Goal: Information Seeking & Learning: Find specific fact

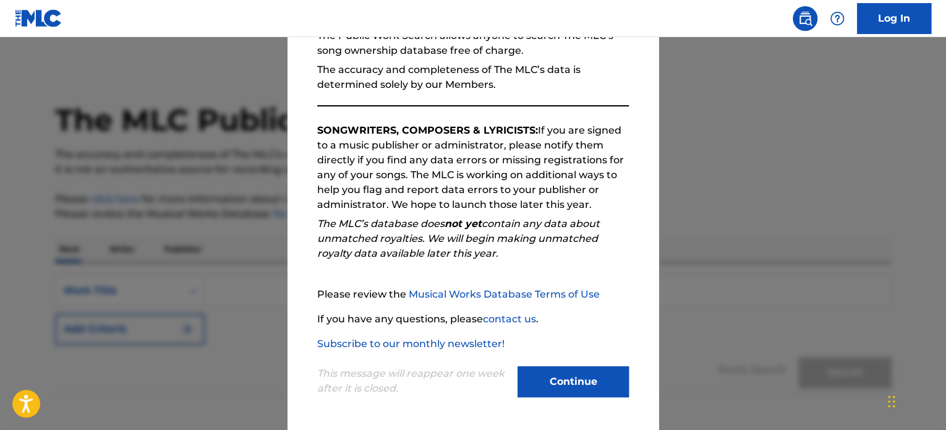
click at [585, 383] on button "Continue" at bounding box center [573, 381] width 111 height 31
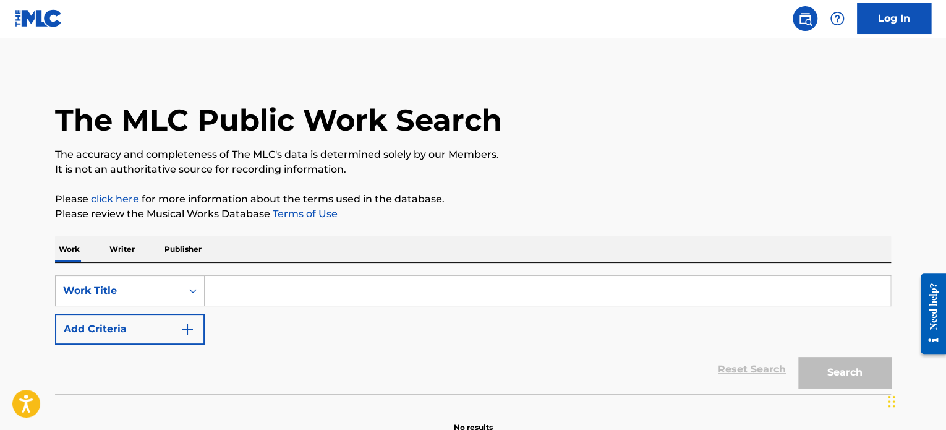
click at [300, 289] on input "Search Form" at bounding box center [548, 291] width 686 height 30
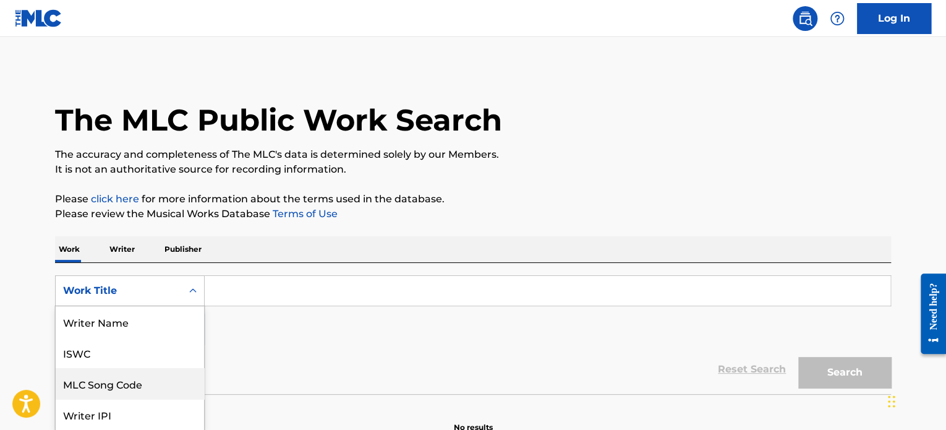
scroll to position [62, 0]
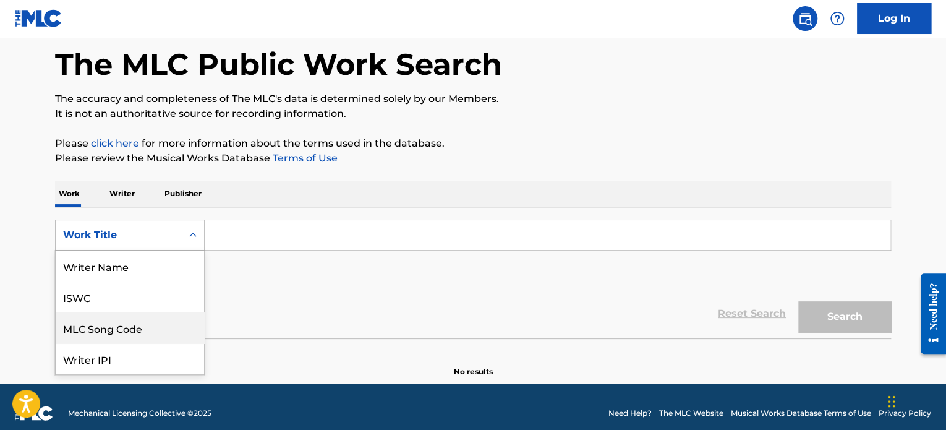
click at [150, 250] on div "8 results available. Use Up and Down to choose options, press Enter to select t…" at bounding box center [130, 235] width 150 height 31
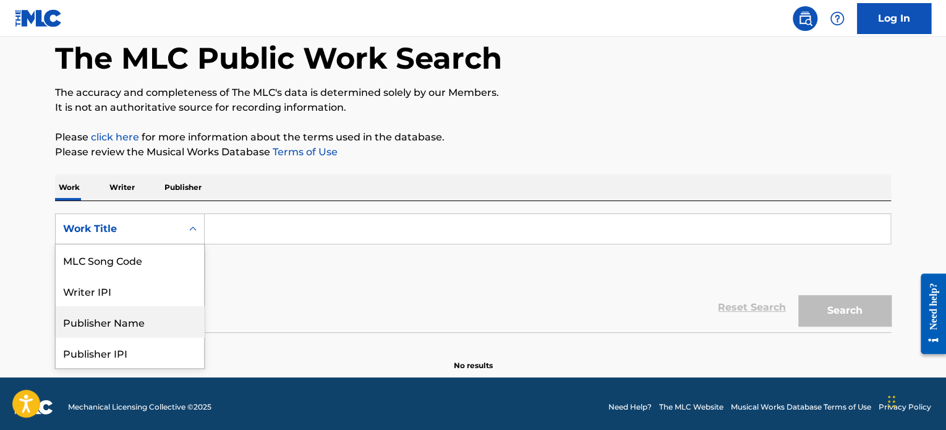
click at [145, 320] on div "Publisher Name" at bounding box center [130, 321] width 148 height 31
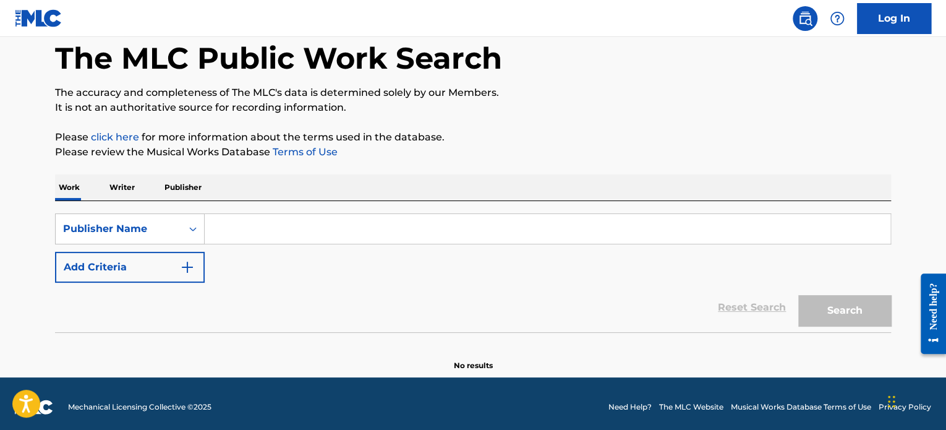
click at [259, 217] on input "Search Form" at bounding box center [548, 229] width 686 height 30
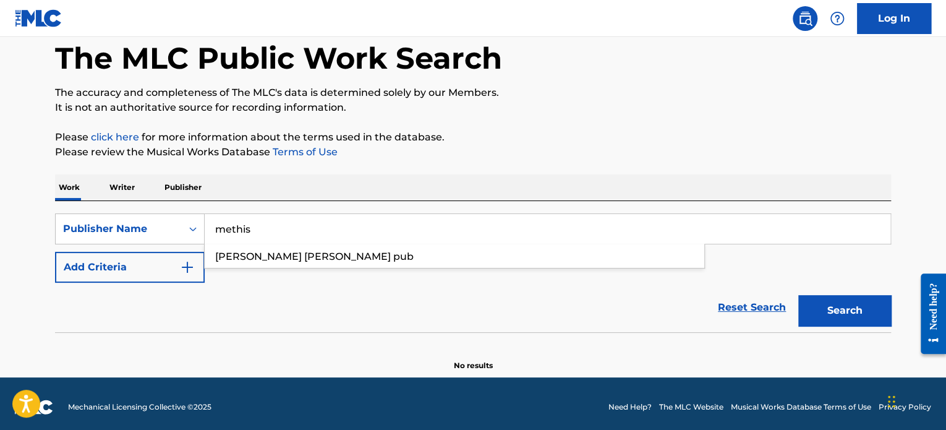
click at [798, 295] on button "Search" at bounding box center [844, 310] width 93 height 31
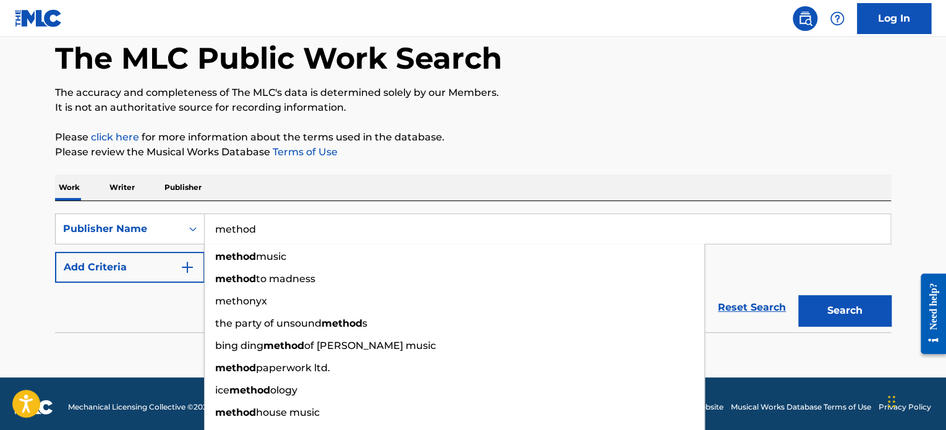
type input "method"
click at [798, 295] on button "Search" at bounding box center [844, 310] width 93 height 31
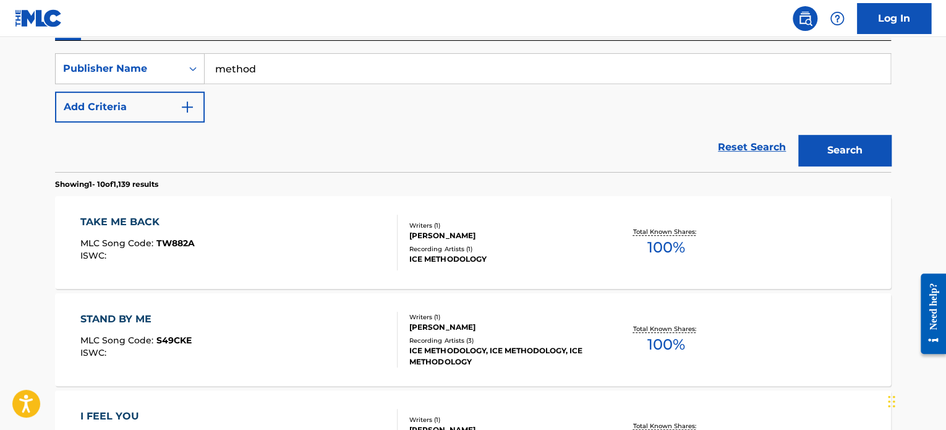
scroll to position [0, 0]
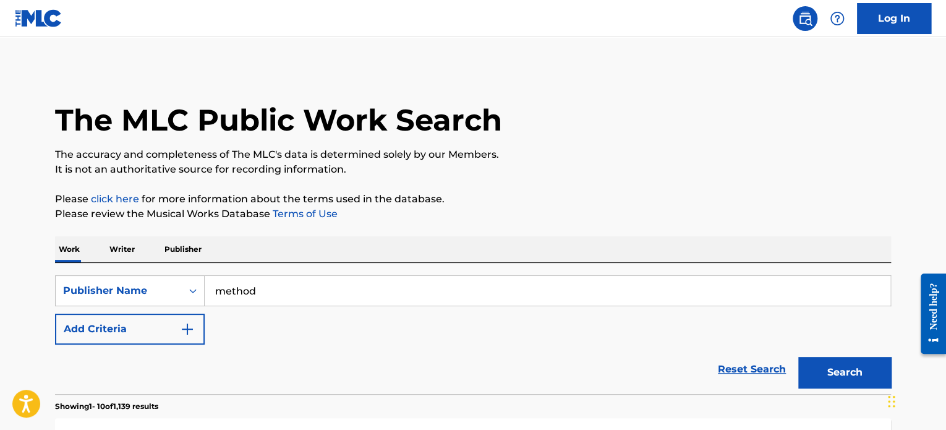
click at [190, 332] on img "Search Form" at bounding box center [187, 329] width 15 height 15
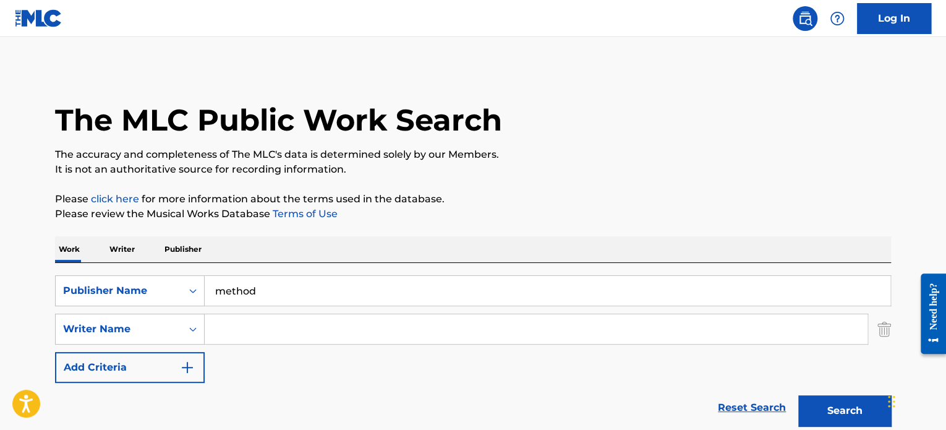
click at [253, 329] on input "Search Form" at bounding box center [536, 329] width 663 height 30
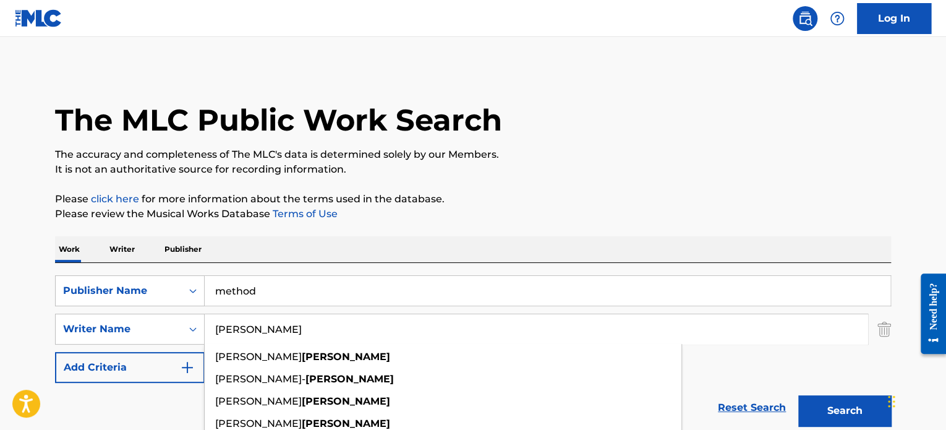
type input "[PERSON_NAME]"
click at [798, 395] on button "Search" at bounding box center [844, 410] width 93 height 31
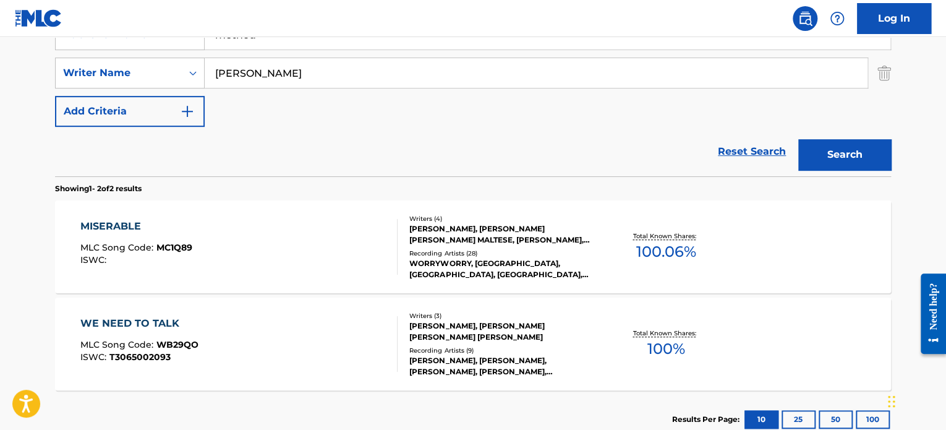
scroll to position [309, 0]
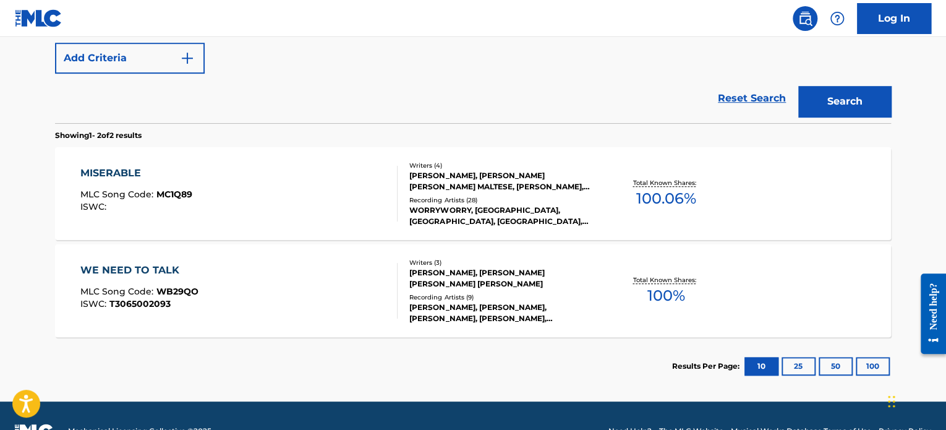
click at [320, 302] on div "WE NEED TO TALK MLC Song Code : WB29QO ISWC : T3065002093" at bounding box center [239, 291] width 318 height 56
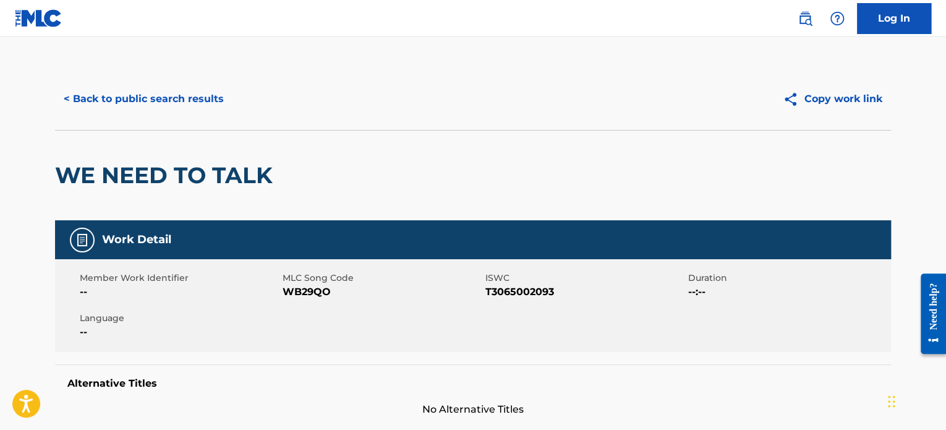
click at [186, 108] on button "< Back to public search results" at bounding box center [144, 98] width 178 height 31
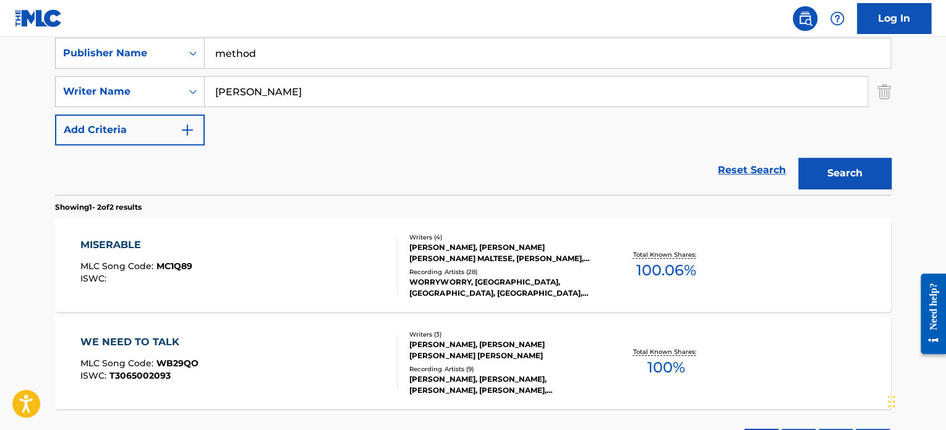
scroll to position [207, 0]
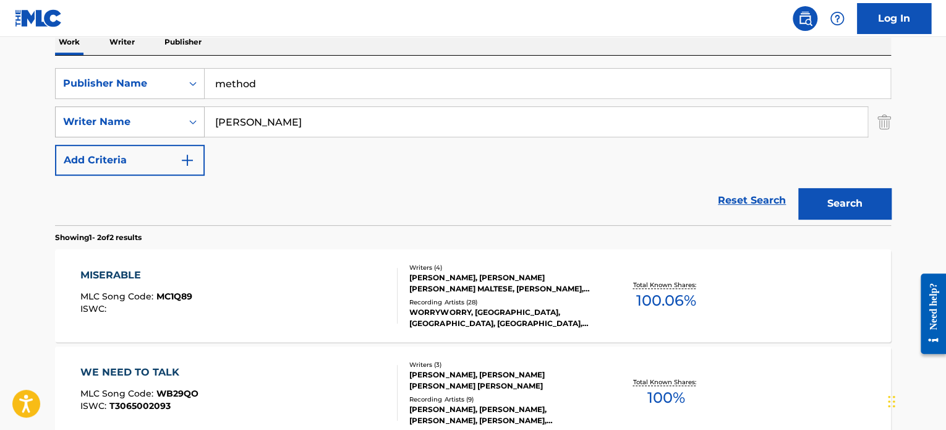
drag, startPoint x: 251, startPoint y: 129, endPoint x: 199, endPoint y: 127, distance: 52.0
click at [199, 127] on div "SearchWithCriteriac26b1dc4-0c64-49a2-9f44-b40d3c55d80b Writer Name [PERSON_NAME]" at bounding box center [473, 121] width 836 height 31
click at [263, 82] on input "method" at bounding box center [548, 84] width 686 height 30
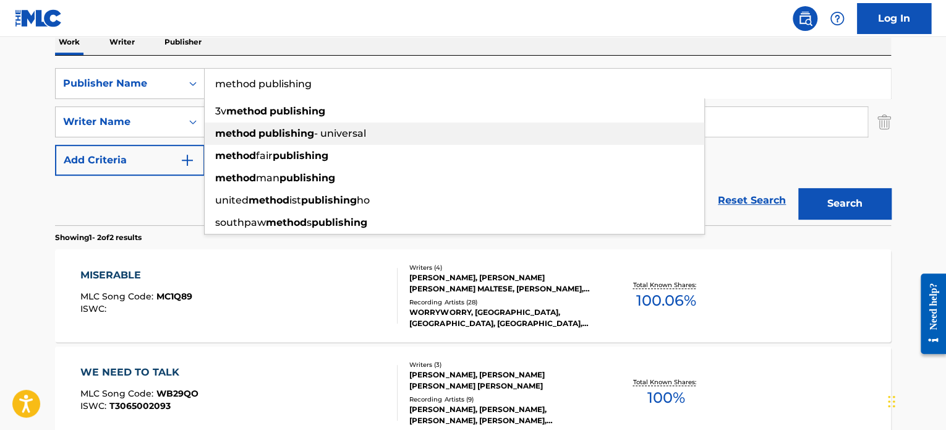
click at [288, 134] on strong "publishing" at bounding box center [287, 133] width 56 height 12
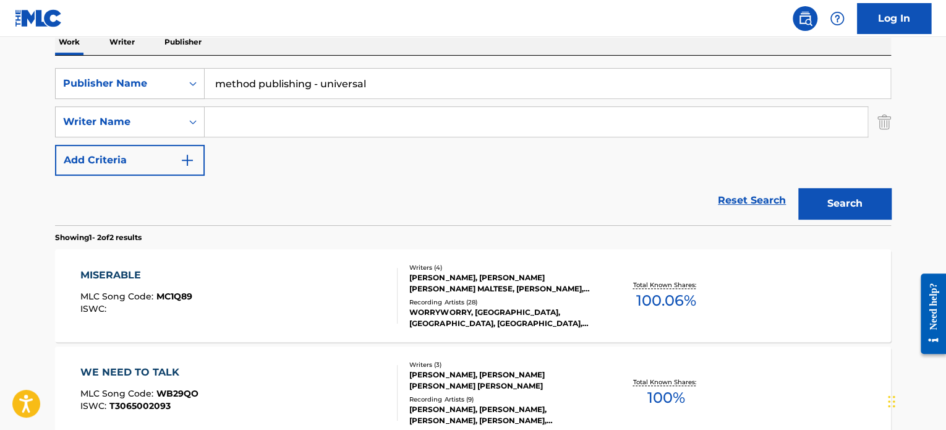
click at [849, 203] on button "Search" at bounding box center [844, 203] width 93 height 31
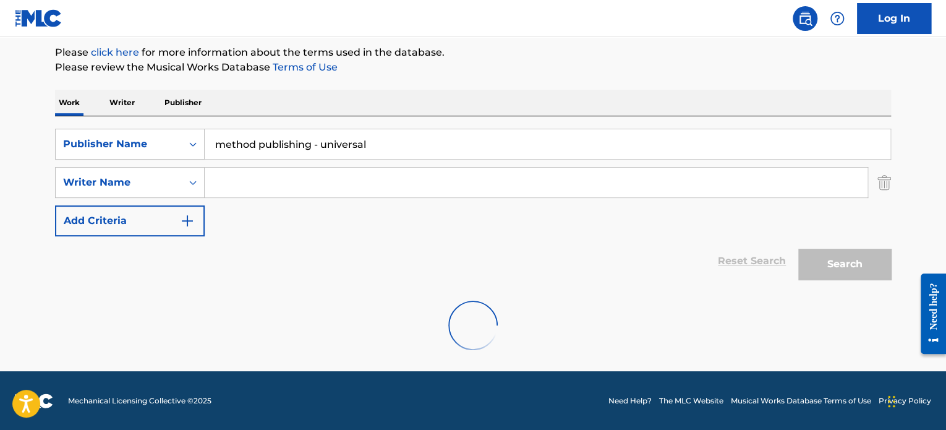
scroll to position [106, 0]
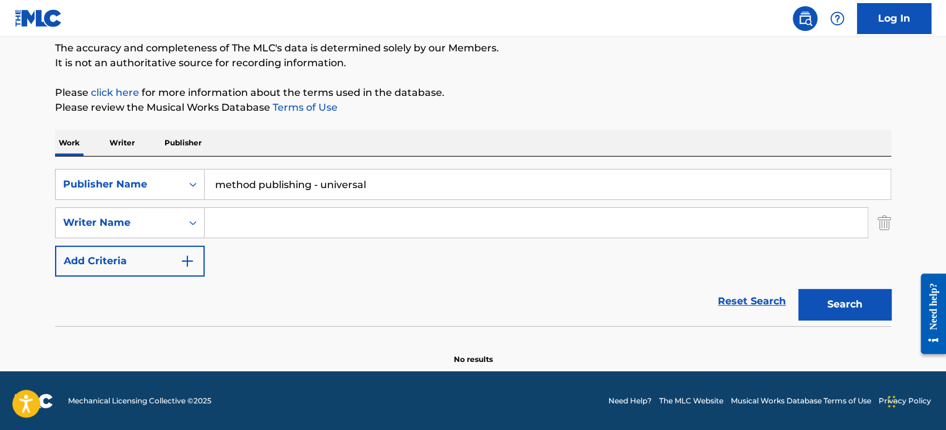
drag, startPoint x: 383, startPoint y: 179, endPoint x: 310, endPoint y: 181, distance: 73.0
click at [310, 181] on input "method publishing - universal" at bounding box center [548, 184] width 686 height 30
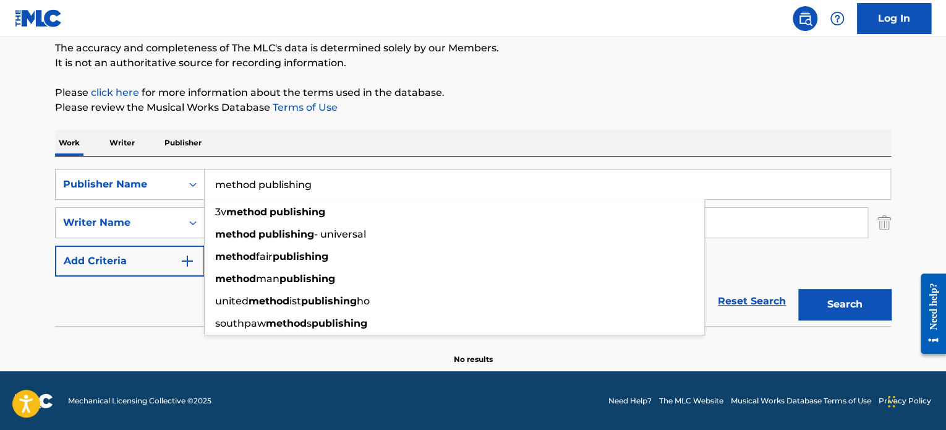
type input "method publishing"
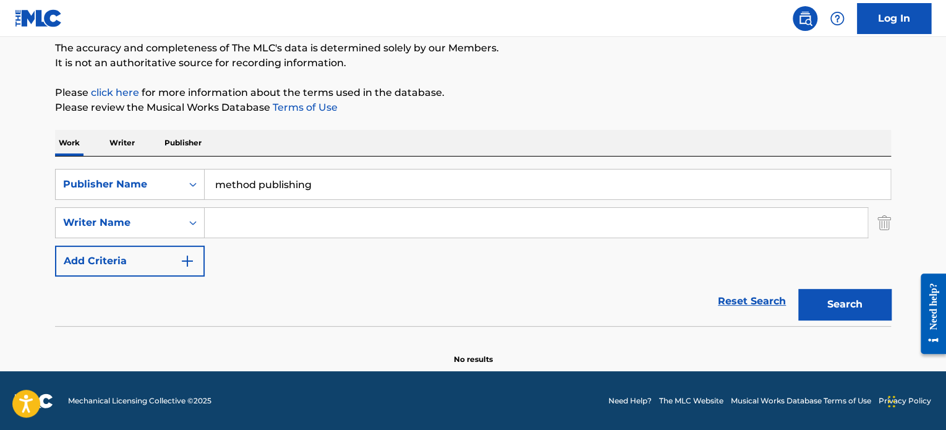
click at [851, 301] on button "Search" at bounding box center [844, 304] width 93 height 31
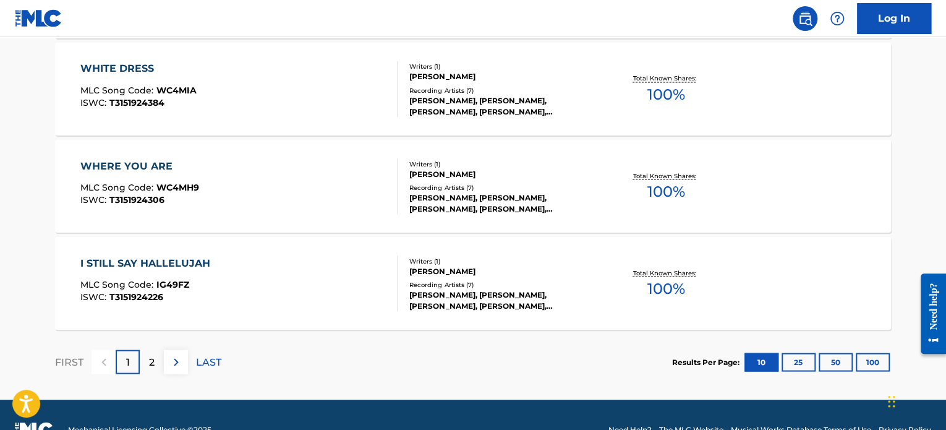
scroll to position [1096, 0]
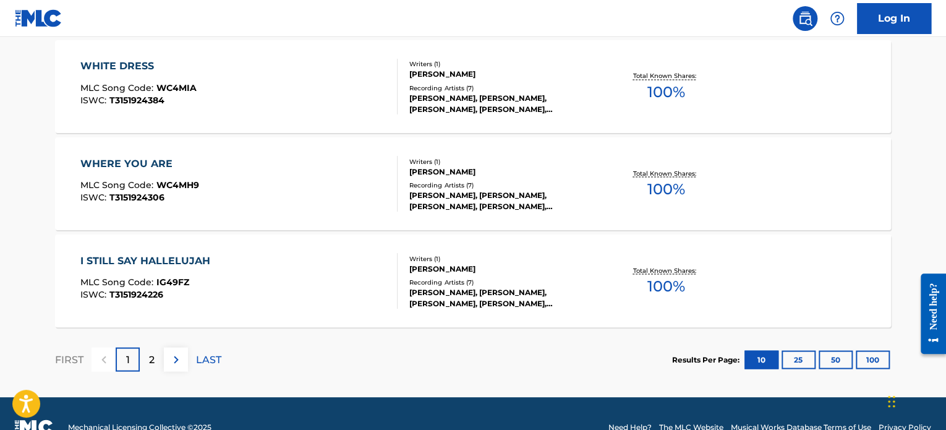
click at [301, 270] on div "I STILL SAY HALLELUJAH MLC Song Code : IG49FZ ISWC : T3151924226" at bounding box center [239, 281] width 318 height 56
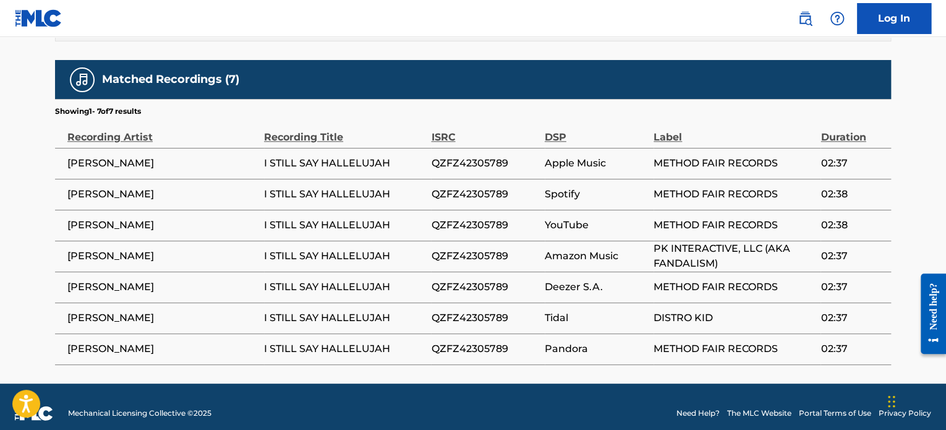
scroll to position [680, 0]
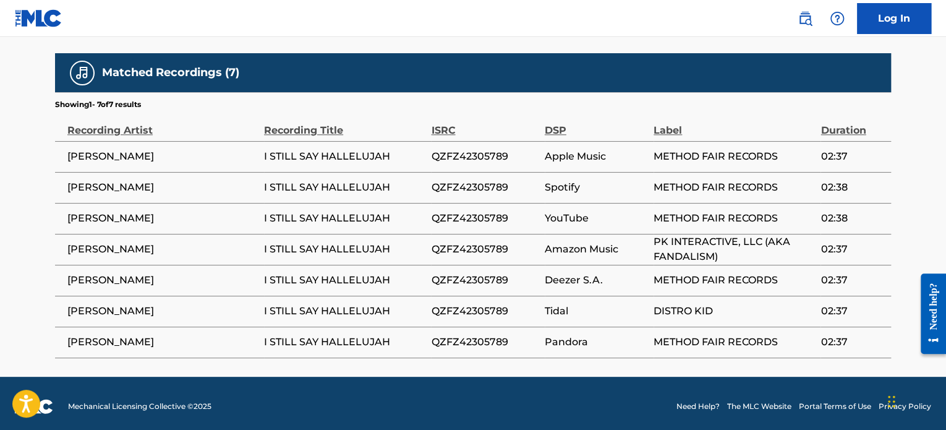
scroll to position [1122, 0]
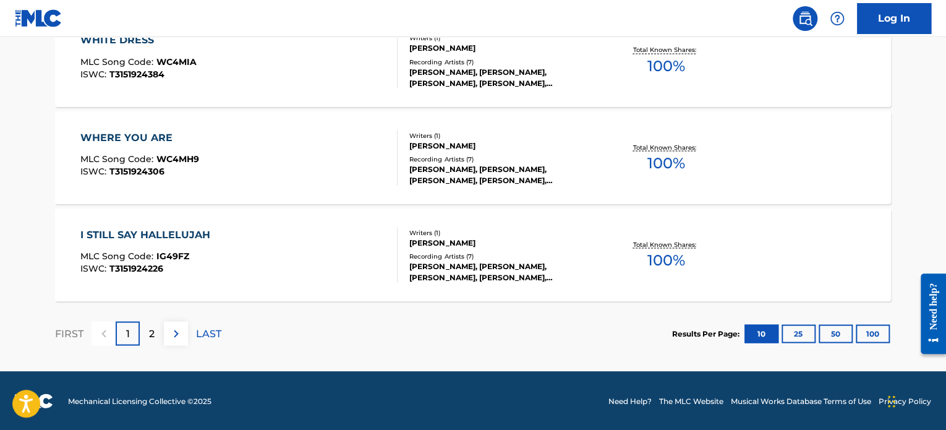
click at [155, 332] on div "2" at bounding box center [152, 333] width 24 height 24
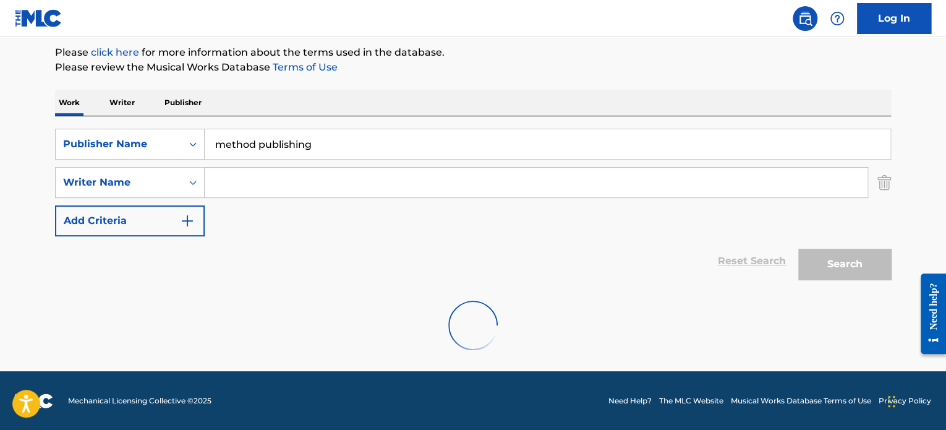
scroll to position [248, 0]
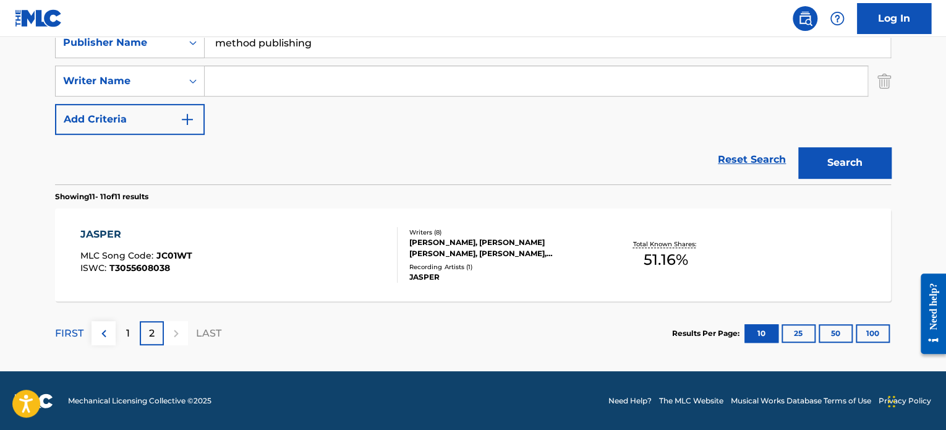
click at [369, 251] on div "JASPER MLC Song Code : JC01WT ISWC : T3055608038" at bounding box center [239, 255] width 318 height 56
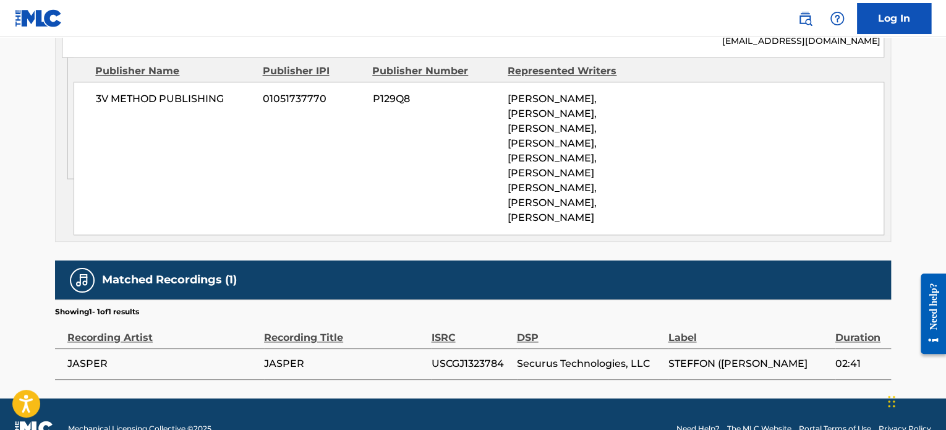
scroll to position [787, 0]
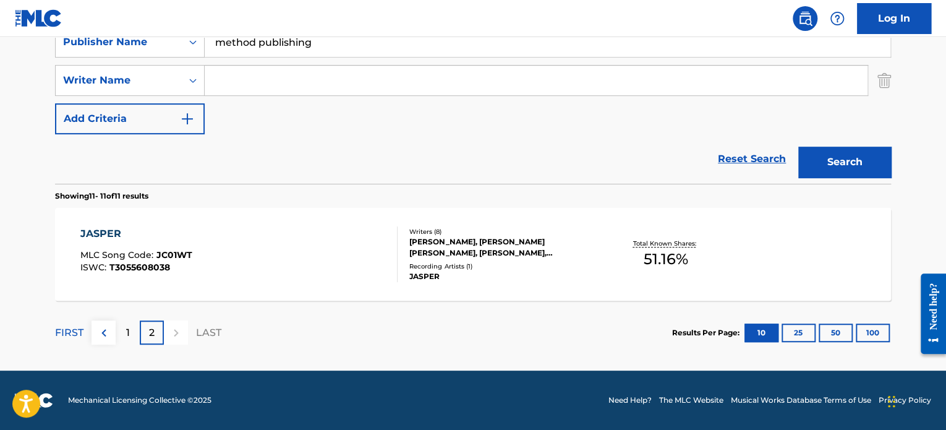
scroll to position [248, 0]
